Goal: Transaction & Acquisition: Purchase product/service

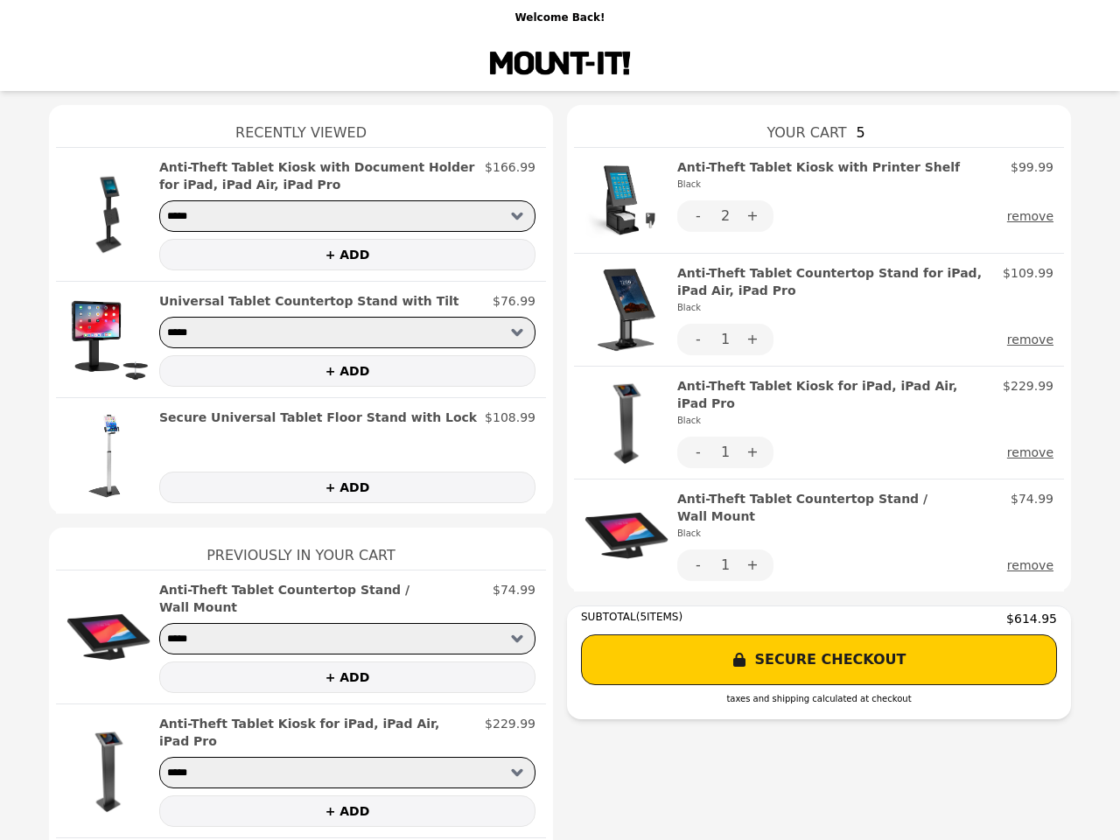
click at [619, 200] on img at bounding box center [626, 200] width 84 height 84
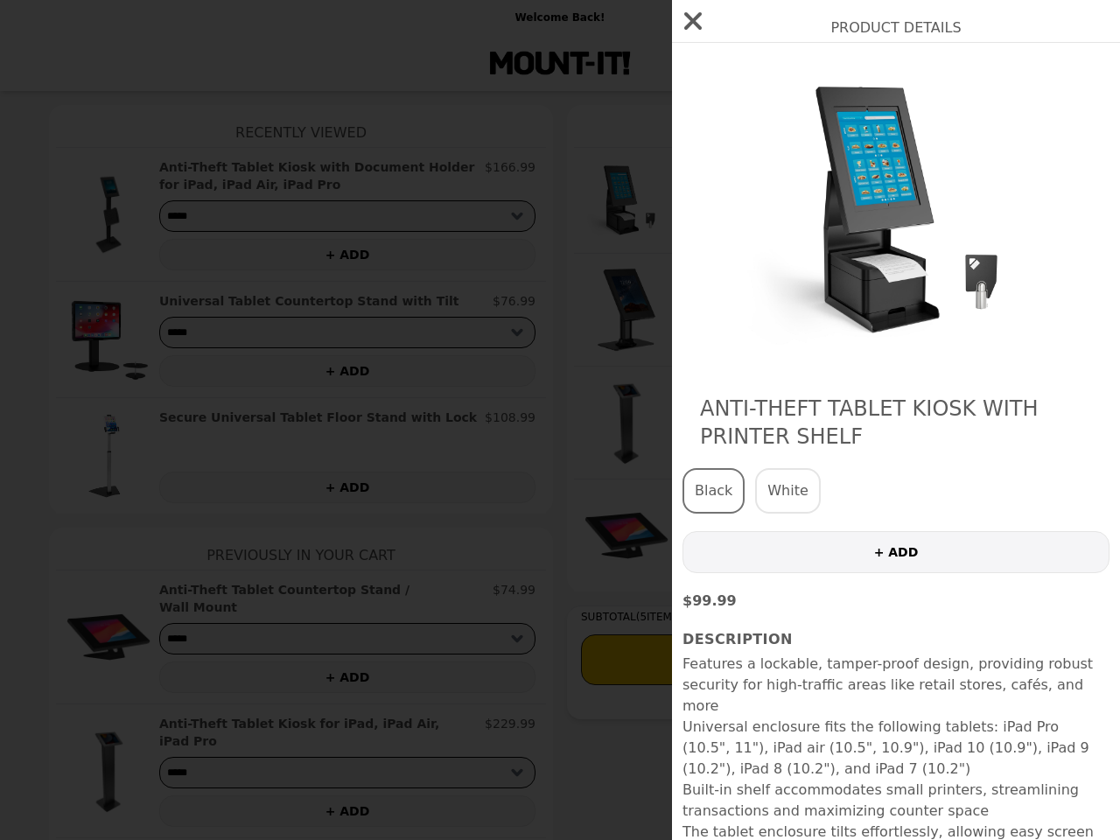
click at [858, 176] on div "Product Details Anti-Theft Tablet Kiosk with Printer Shelf Black White + ADD $9…" at bounding box center [560, 420] width 1120 height 840
click at [691, 216] on div at bounding box center [895, 209] width 427 height 299
click at [745, 216] on img at bounding box center [896, 209] width 320 height 299
click at [1026, 216] on img at bounding box center [896, 209] width 320 height 299
click at [619, 310] on div "Product Details Anti-Theft Tablet Kiosk with Printer Shelf Black White + ADD $9…" at bounding box center [560, 420] width 1120 height 840
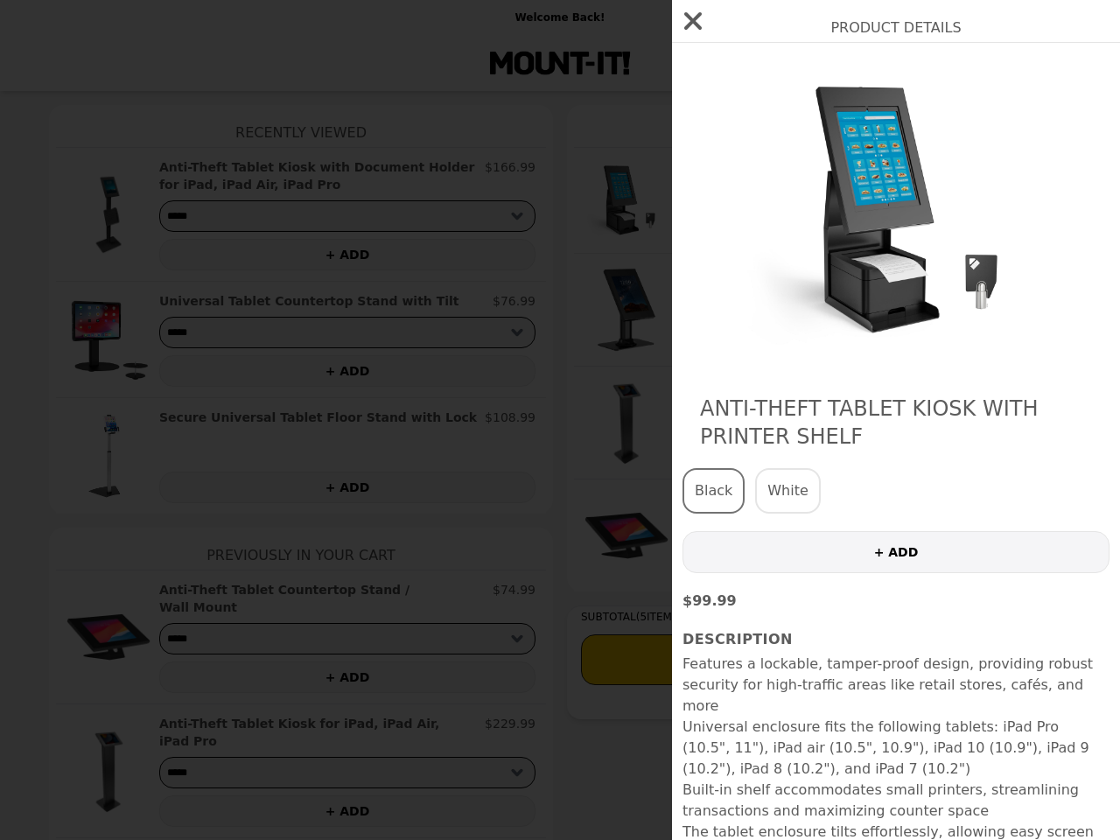
click at [858, 290] on h2 "Anti-Theft Tablet Countertop Stand for iPad, iPad Air, iPad Pro Black" at bounding box center [836, 290] width 318 height 52
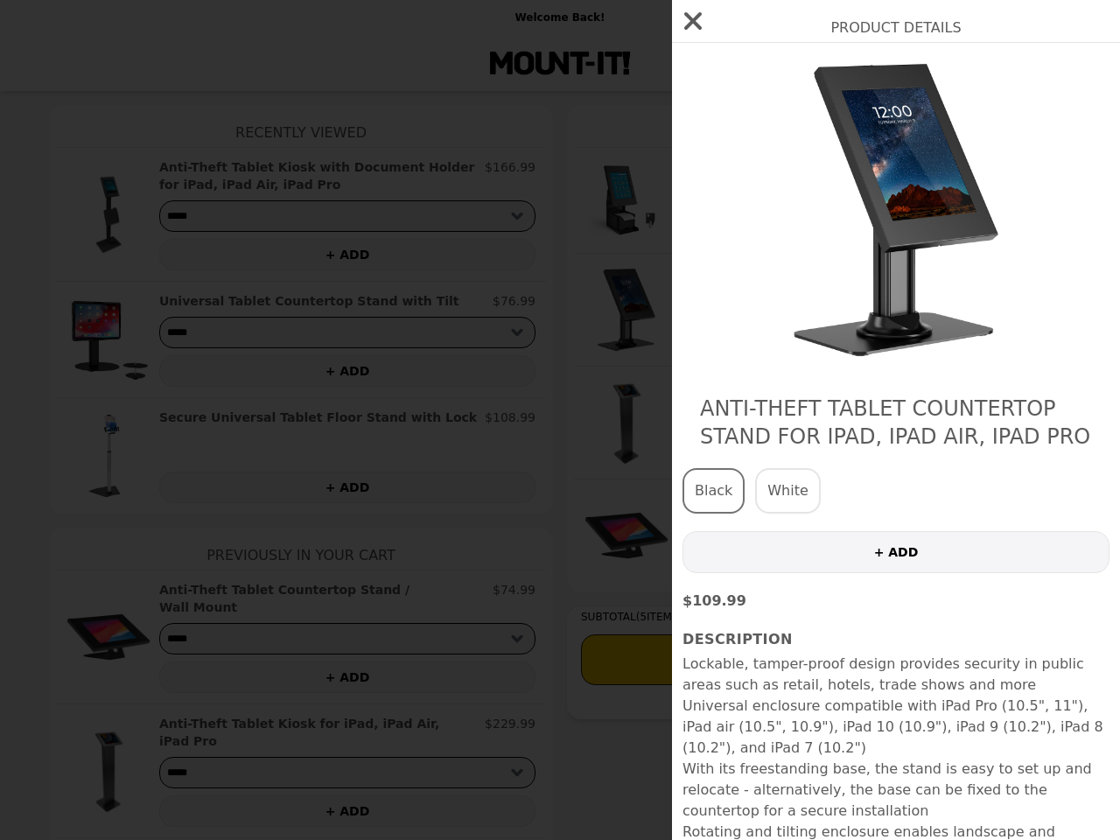
click at [691, 339] on div "Product Details Anti-Theft Tablet Countertop Stand for iPad, iPad Air, iPad Pro…" at bounding box center [560, 420] width 1120 height 840
click at [745, 339] on img at bounding box center [896, 209] width 320 height 299
click at [1026, 339] on div "Product Details Anti-Theft Tablet Countertop Stand for iPad, iPad Air, iPad Pro…" at bounding box center [560, 420] width 1120 height 840
